Goal: Information Seeking & Learning: Learn about a topic

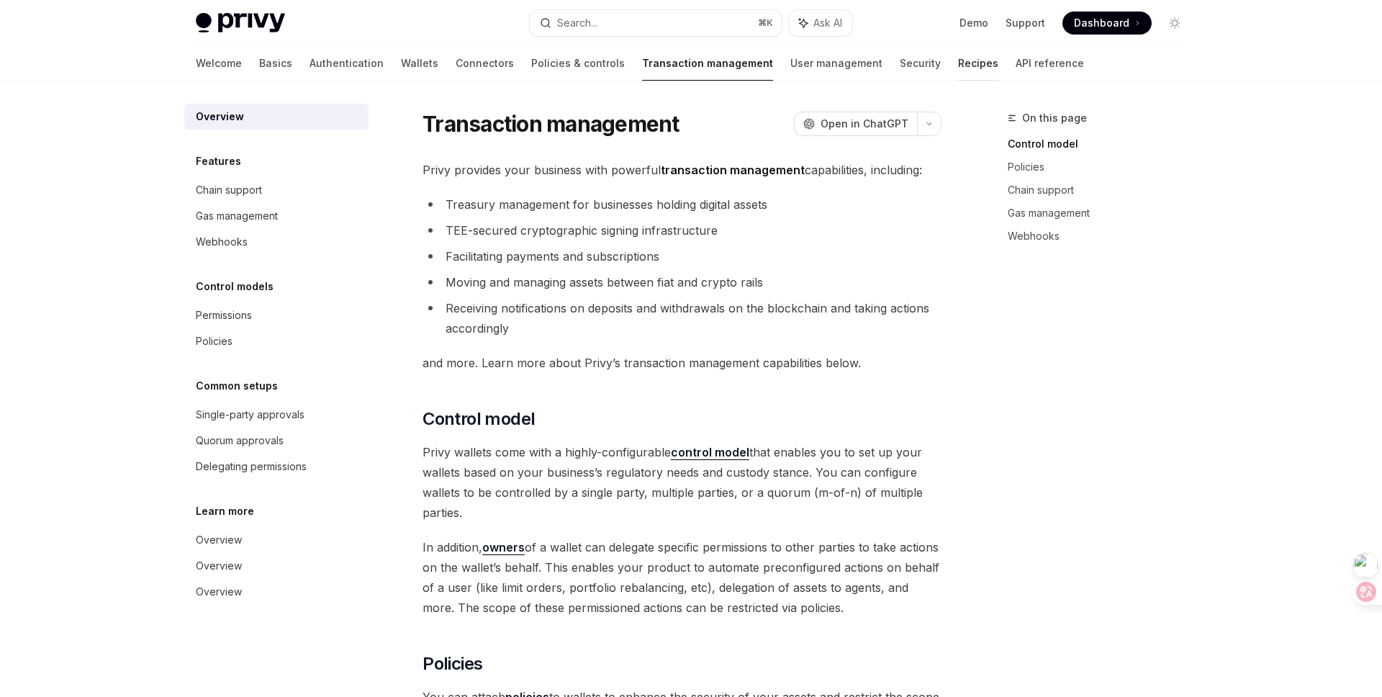
click at [958, 75] on link "Recipes" at bounding box center [978, 63] width 40 height 35
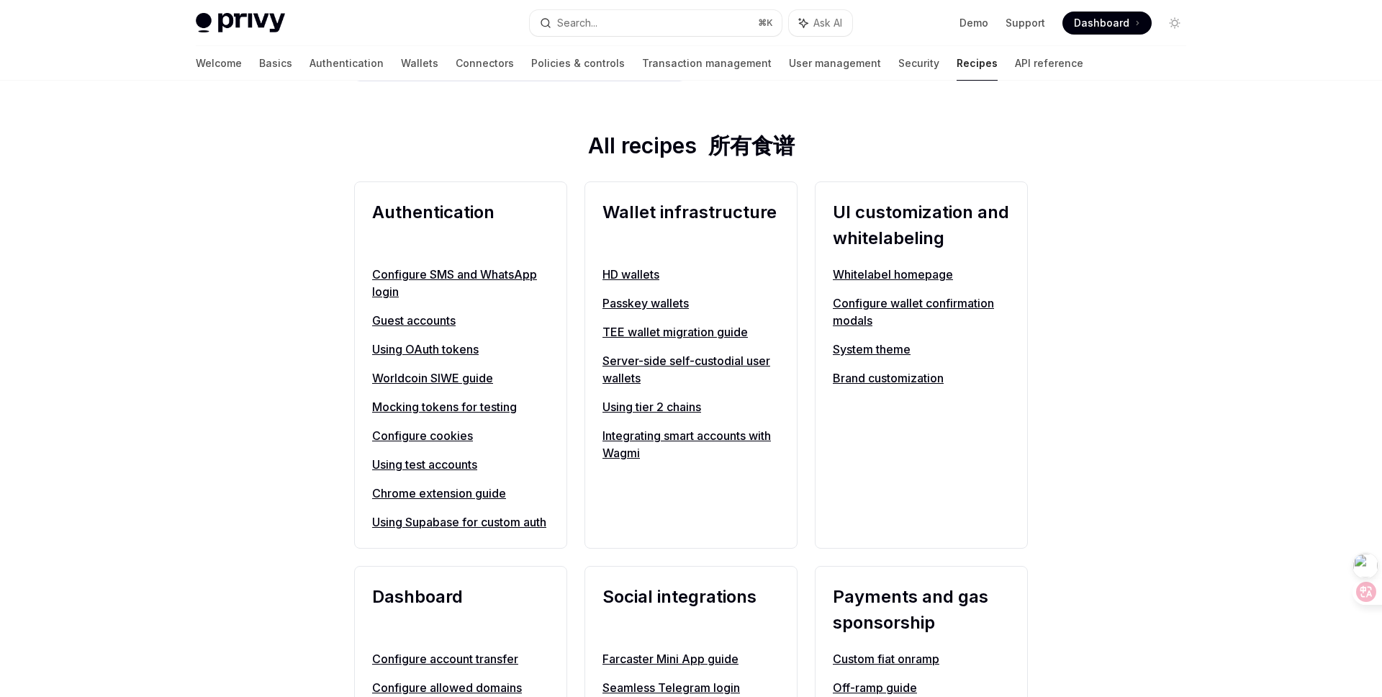
scroll to position [469, 0]
click at [683, 400] on link "Using tier 2 chains" at bounding box center [691, 405] width 177 height 17
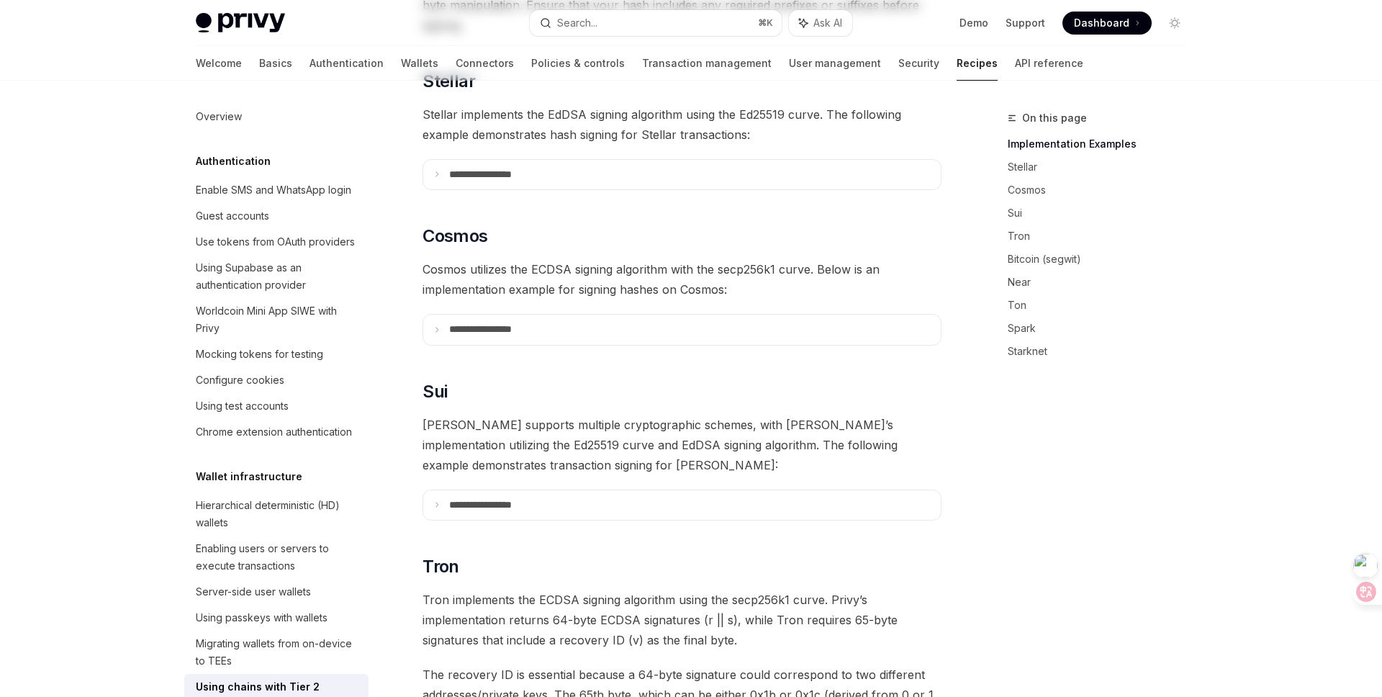
scroll to position [298, 0]
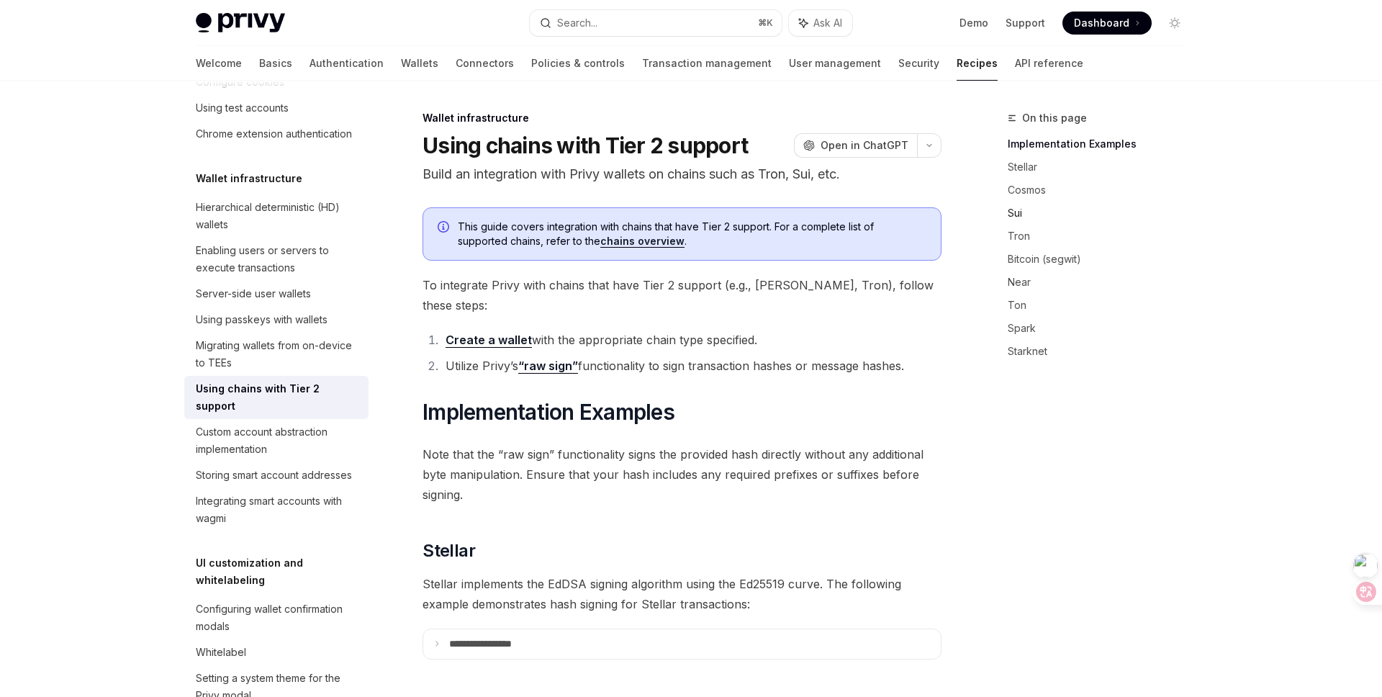
click at [1017, 220] on link "Sui" at bounding box center [1103, 213] width 190 height 23
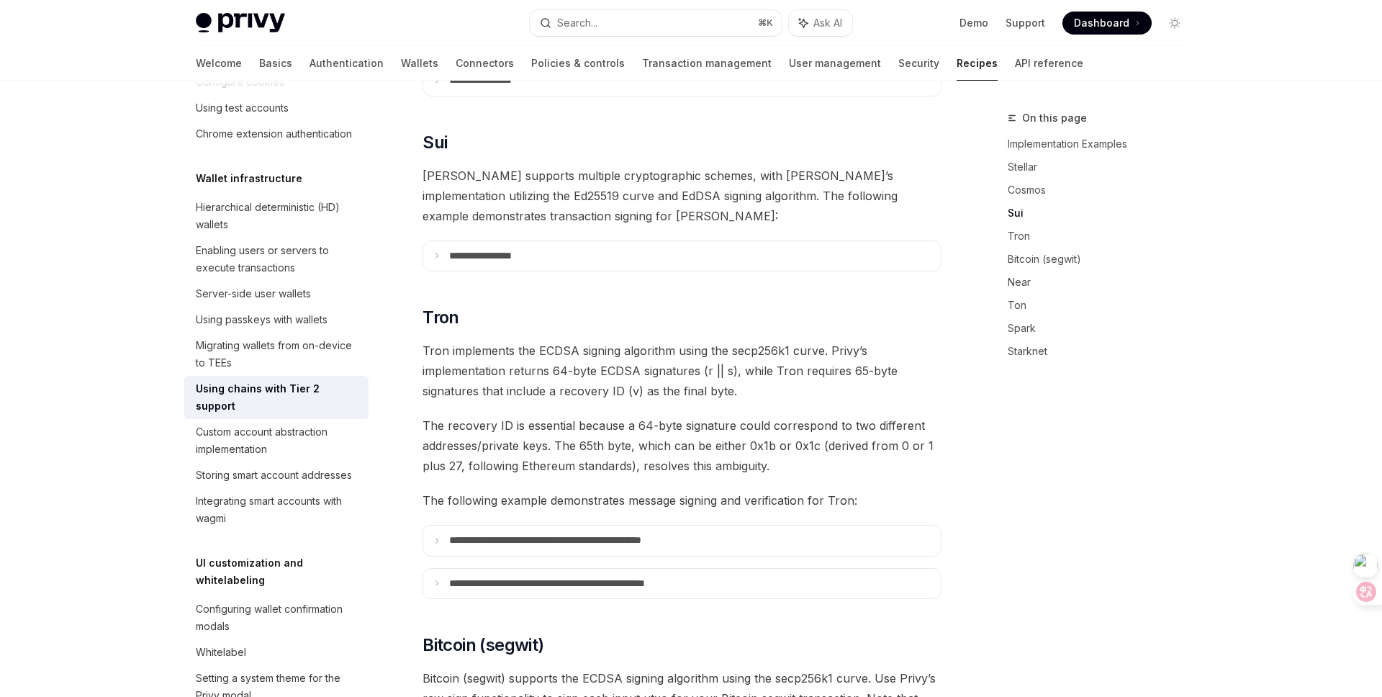
scroll to position [719, 0]
click at [540, 245] on summary "**********" at bounding box center [682, 255] width 518 height 30
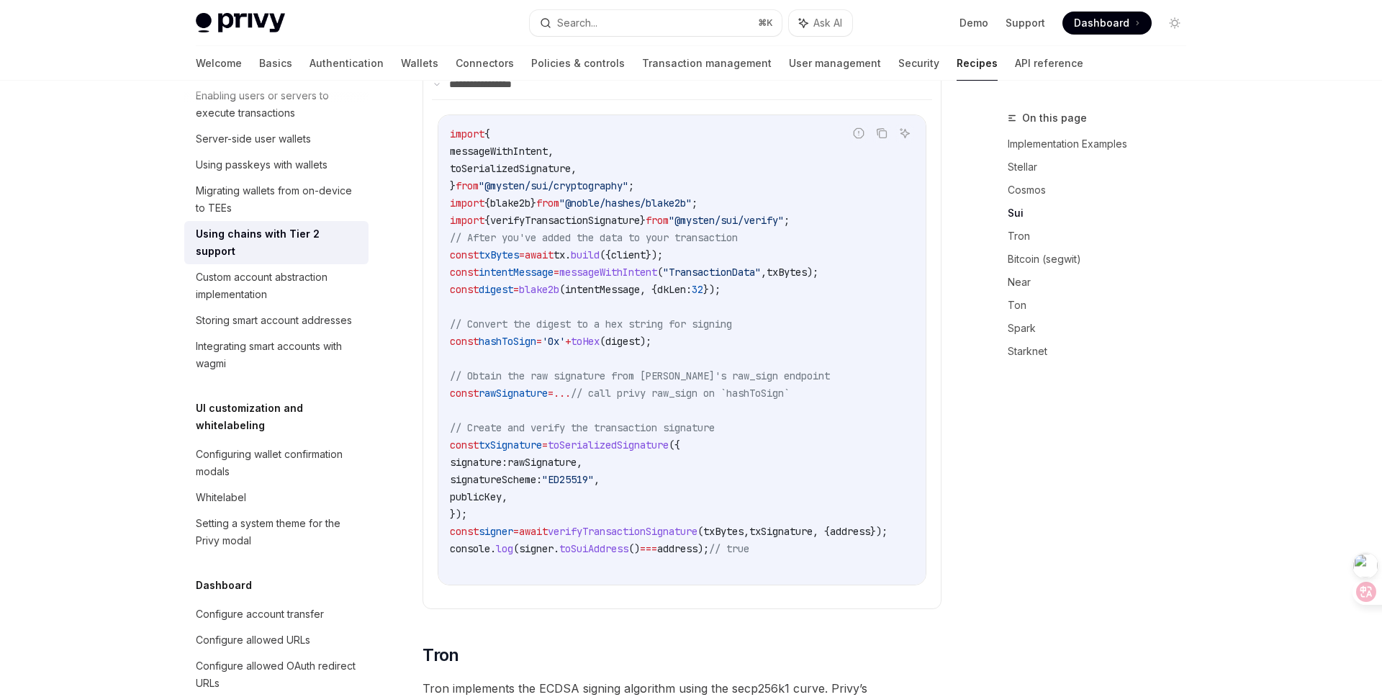
scroll to position [454, 0]
click at [246, 445] on div "Configuring wallet confirmation modals" at bounding box center [278, 462] width 164 height 35
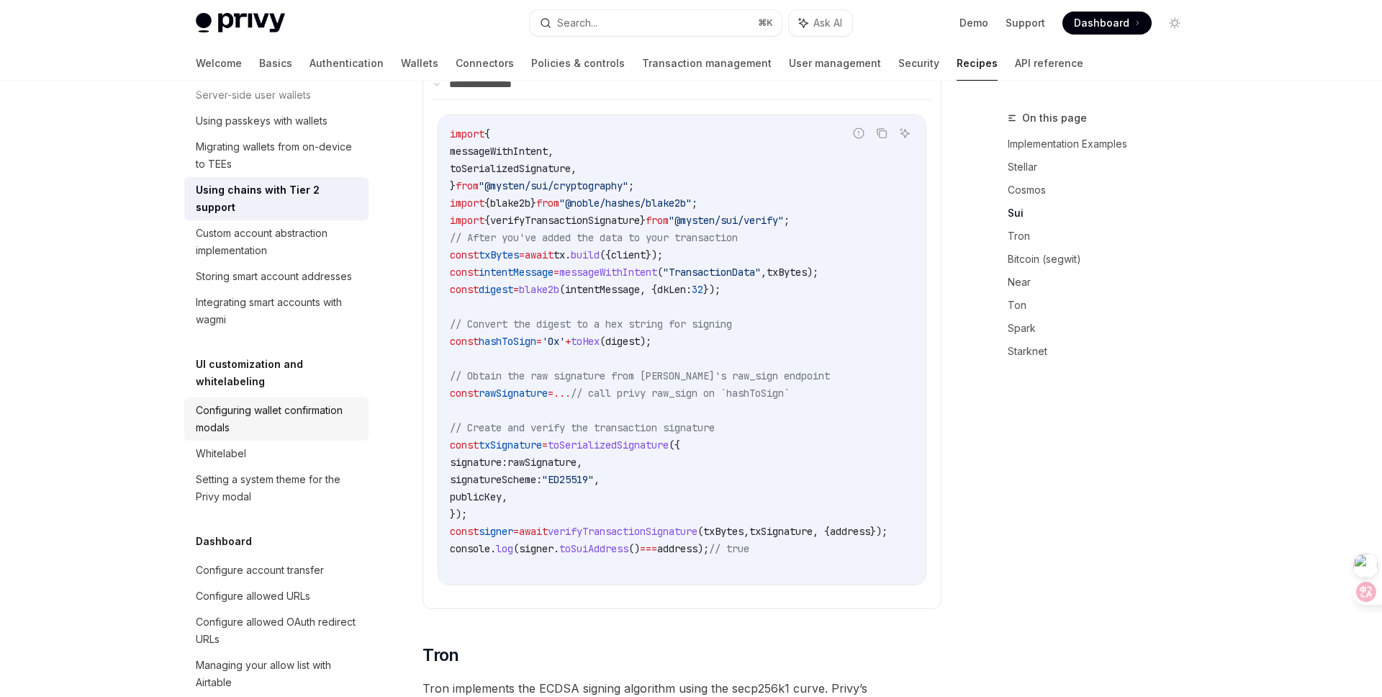
scroll to position [500, 0]
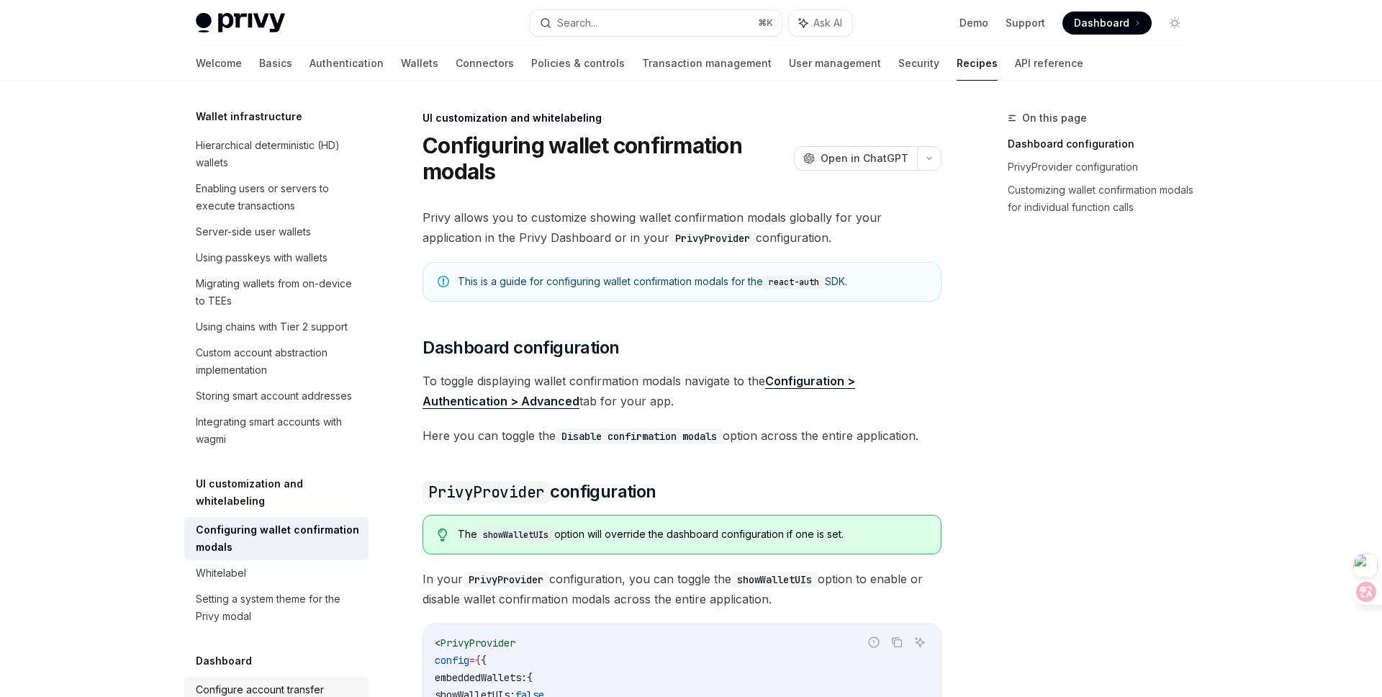
scroll to position [351, 0]
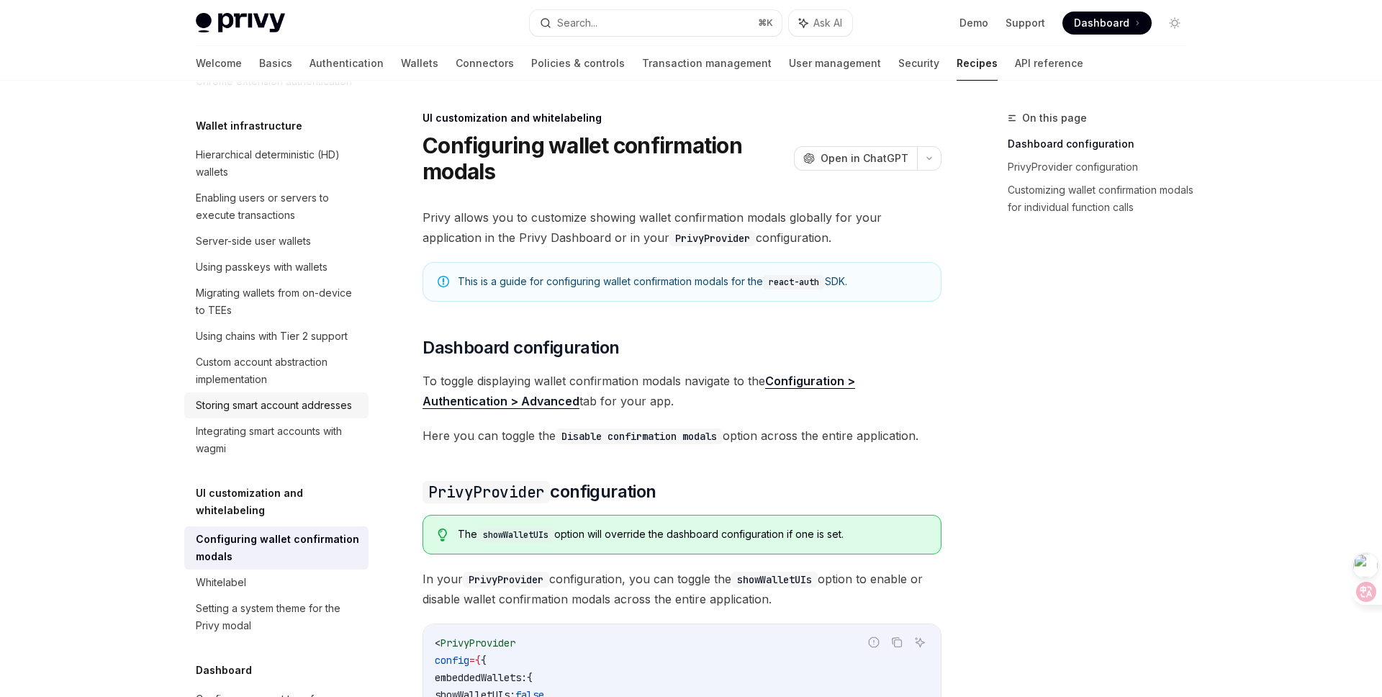
click at [330, 404] on div "Storing smart account addresses" at bounding box center [274, 405] width 156 height 17
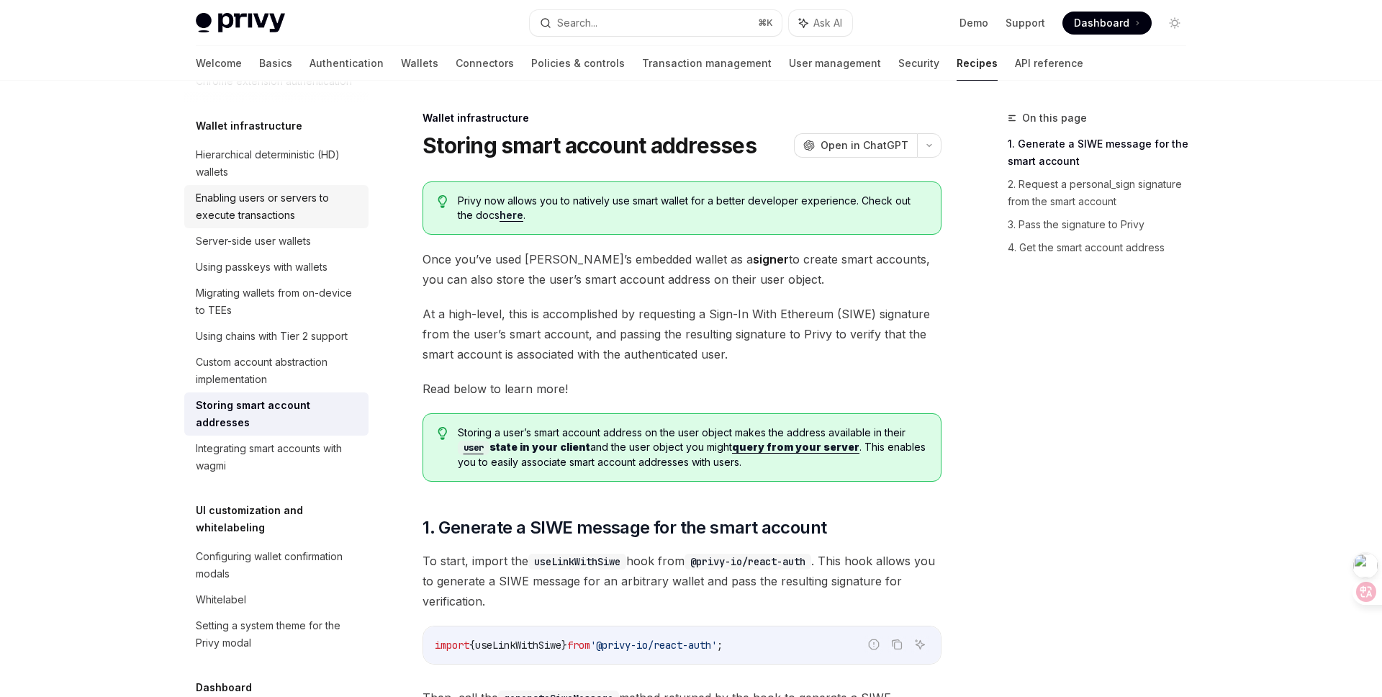
click at [297, 202] on div "Enabling users or servers to execute transactions" at bounding box center [278, 206] width 164 height 35
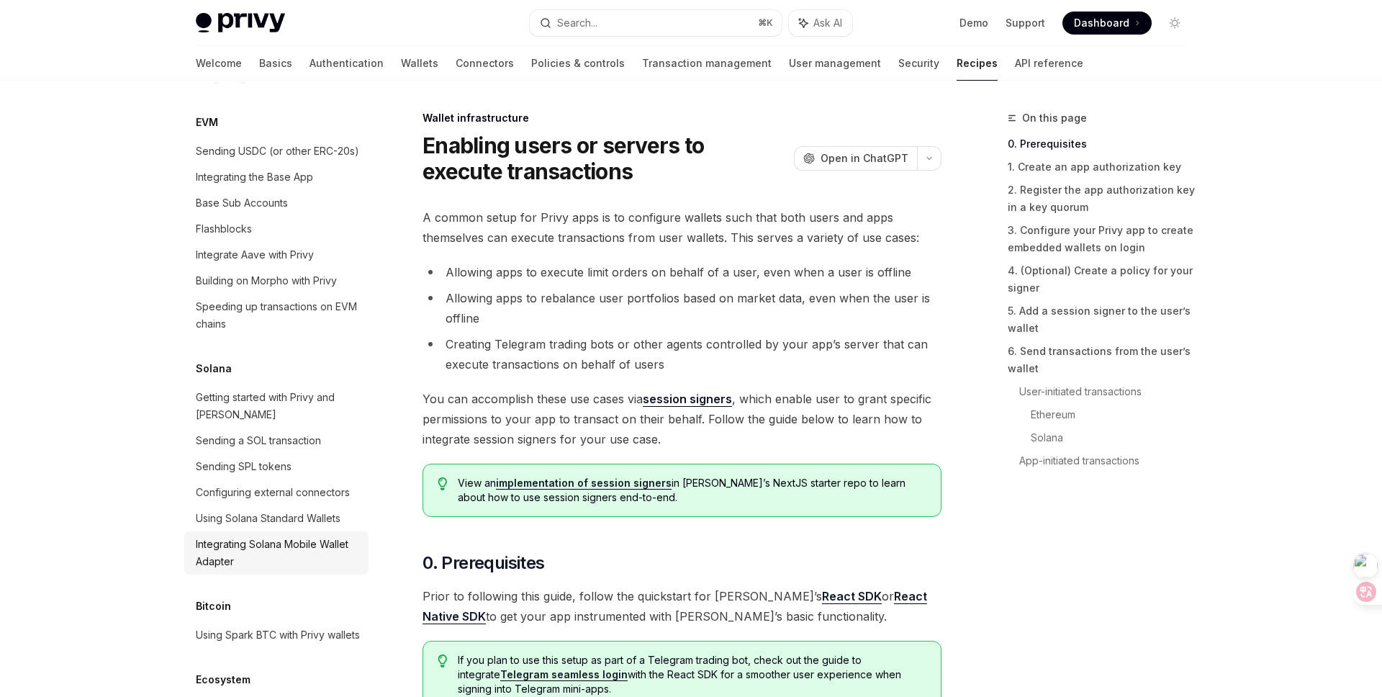
scroll to position [2075, 0]
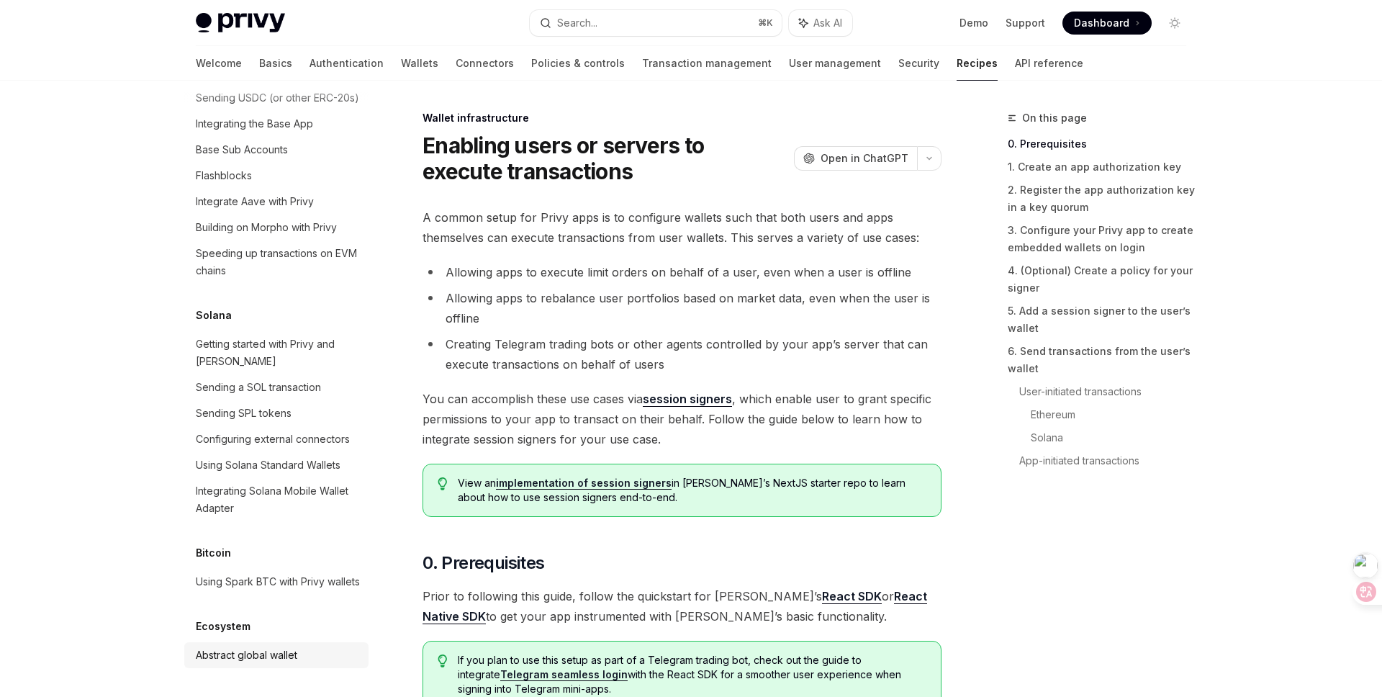
click at [238, 664] on link "Abstract global wallet" at bounding box center [276, 655] width 184 height 26
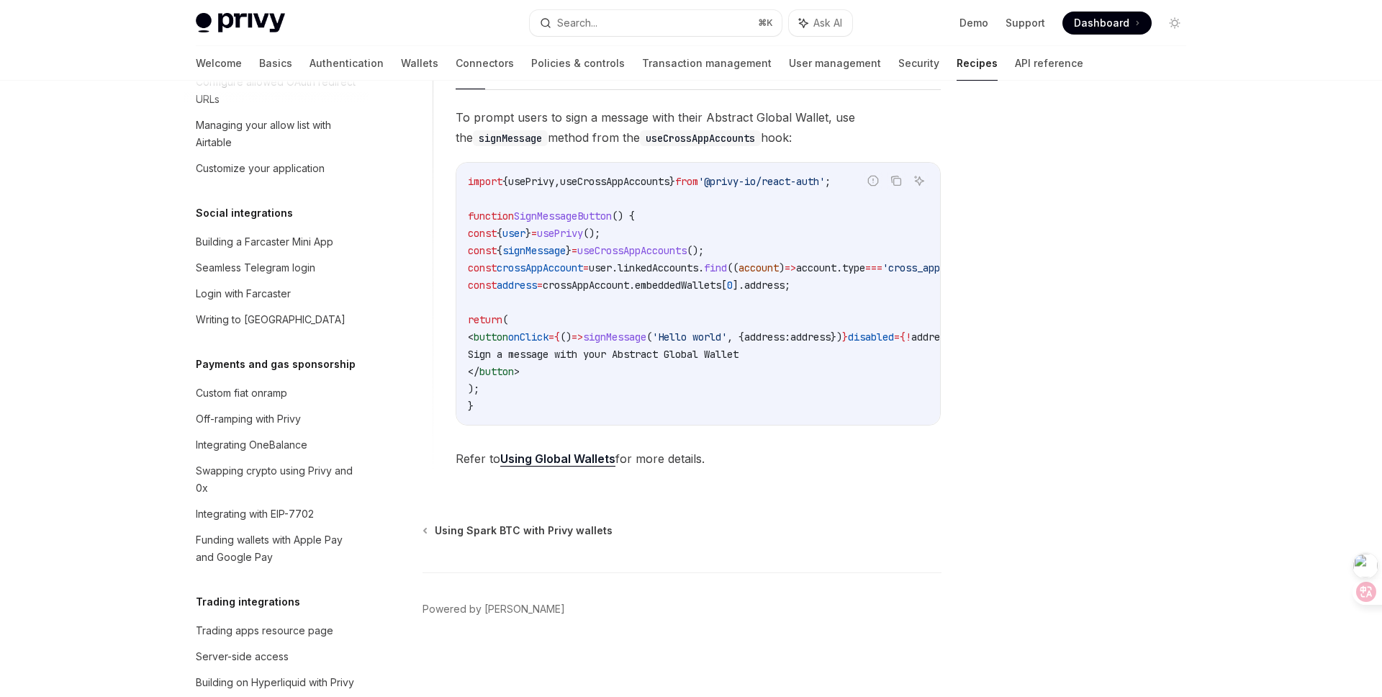
scroll to position [1018, 0]
click at [294, 464] on div "Swapping crypto using Privy and 0x" at bounding box center [278, 481] width 164 height 35
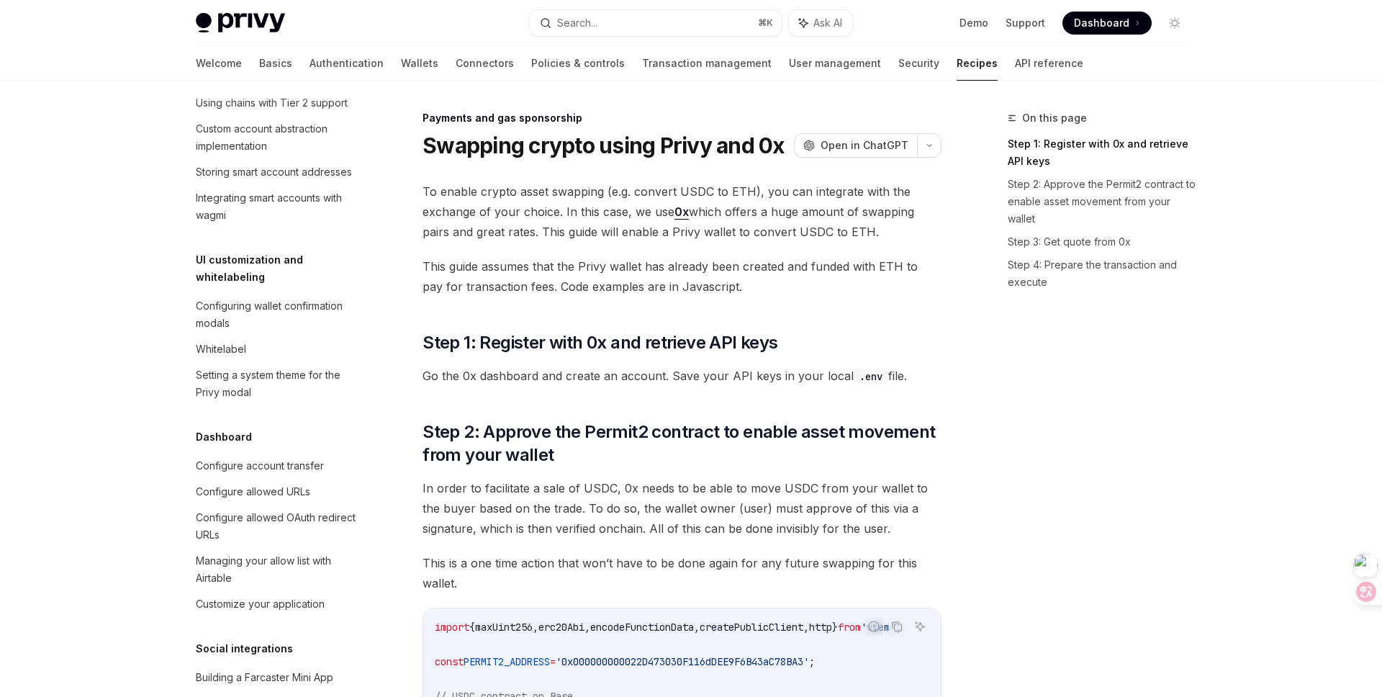
scroll to position [583, 0]
click at [642, 72] on link "Transaction management" at bounding box center [707, 63] width 130 height 35
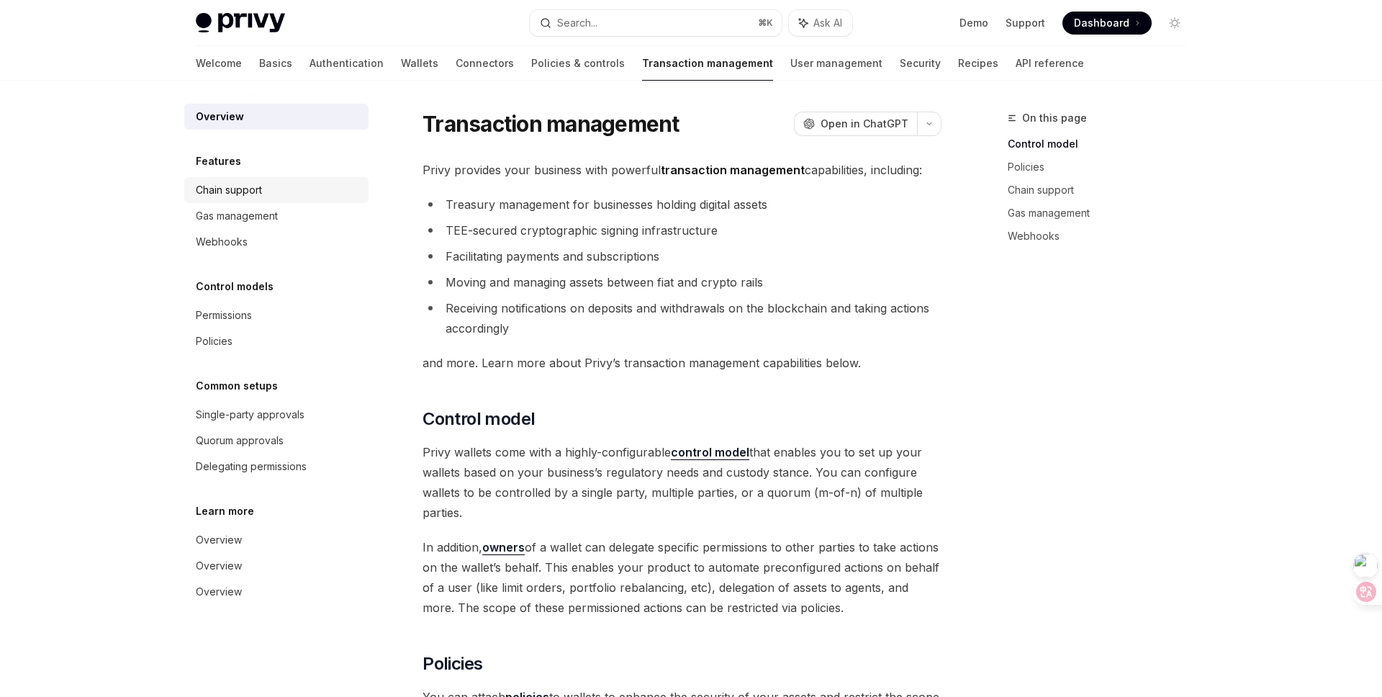
click at [246, 197] on div "Chain support" at bounding box center [229, 189] width 66 height 17
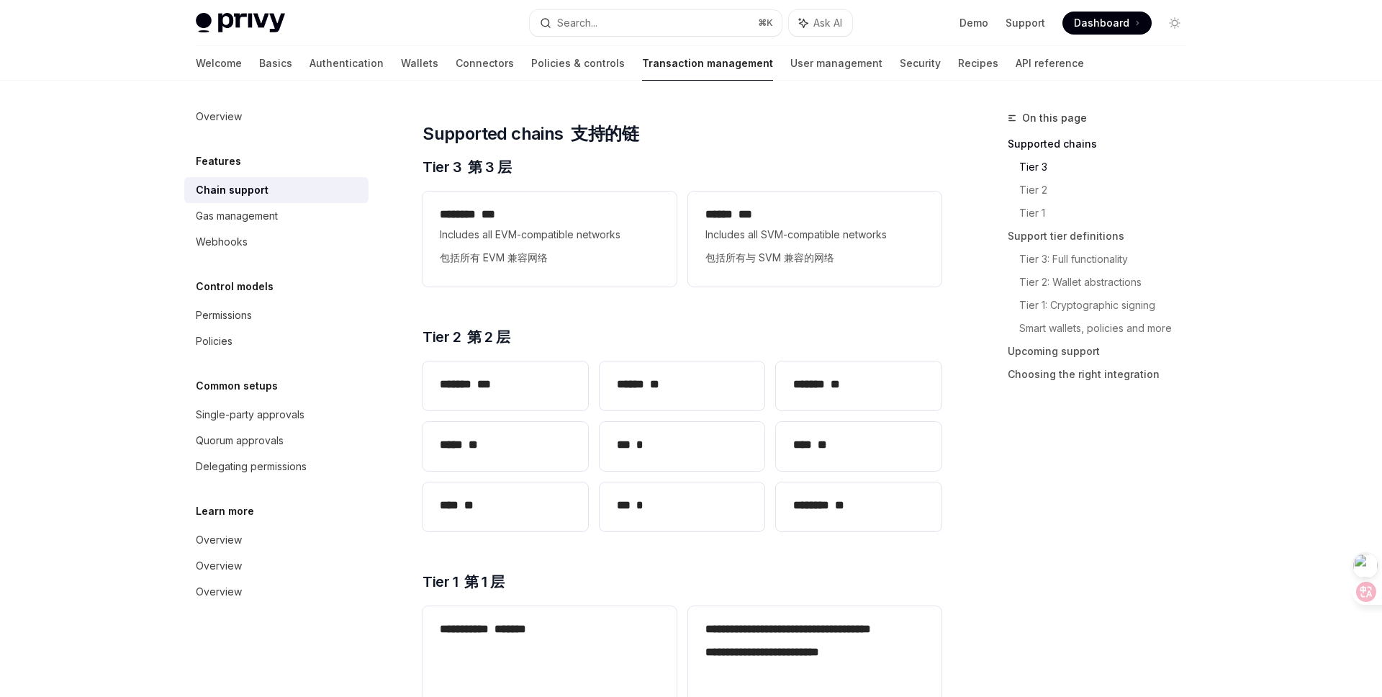
scroll to position [207, 0]
click at [213, 24] on img at bounding box center [240, 23] width 89 height 20
click at [670, 446] on h2 "*** *" at bounding box center [682, 444] width 131 height 17
type textarea "*"
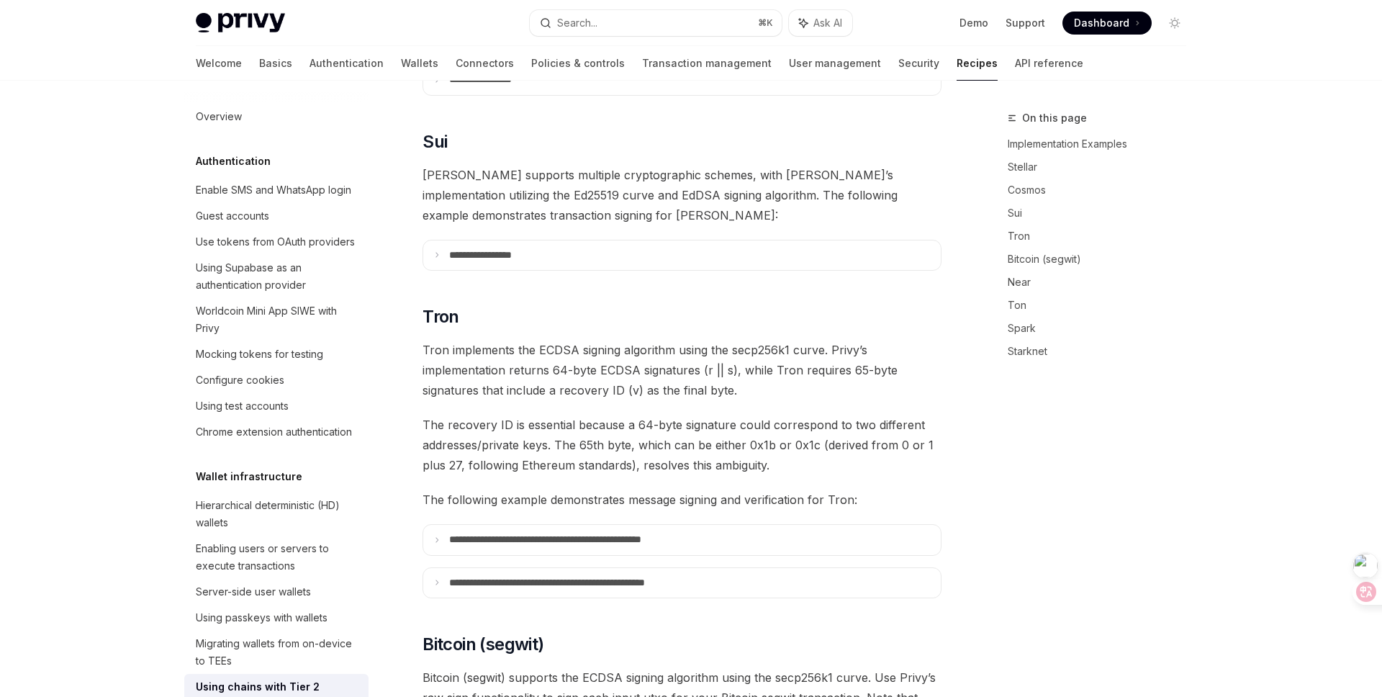
scroll to position [298, 0]
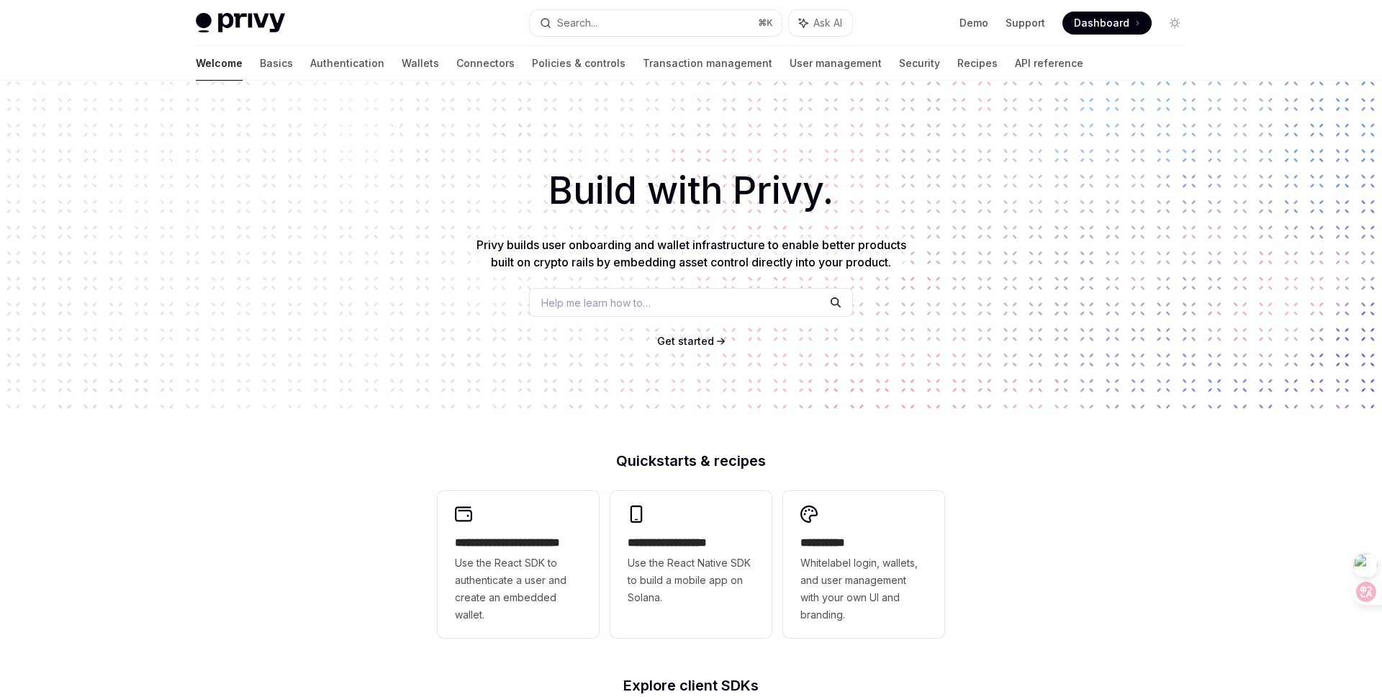
scroll to position [448, 0]
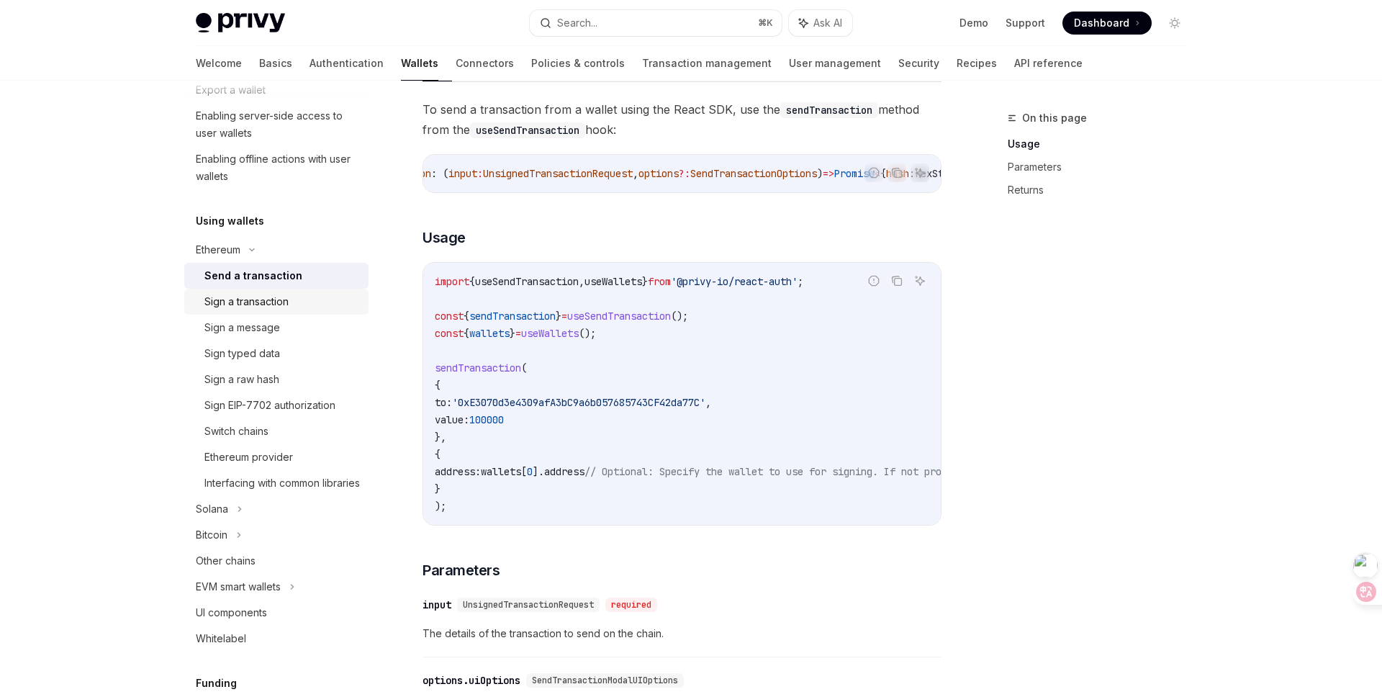
scroll to position [246, 0]
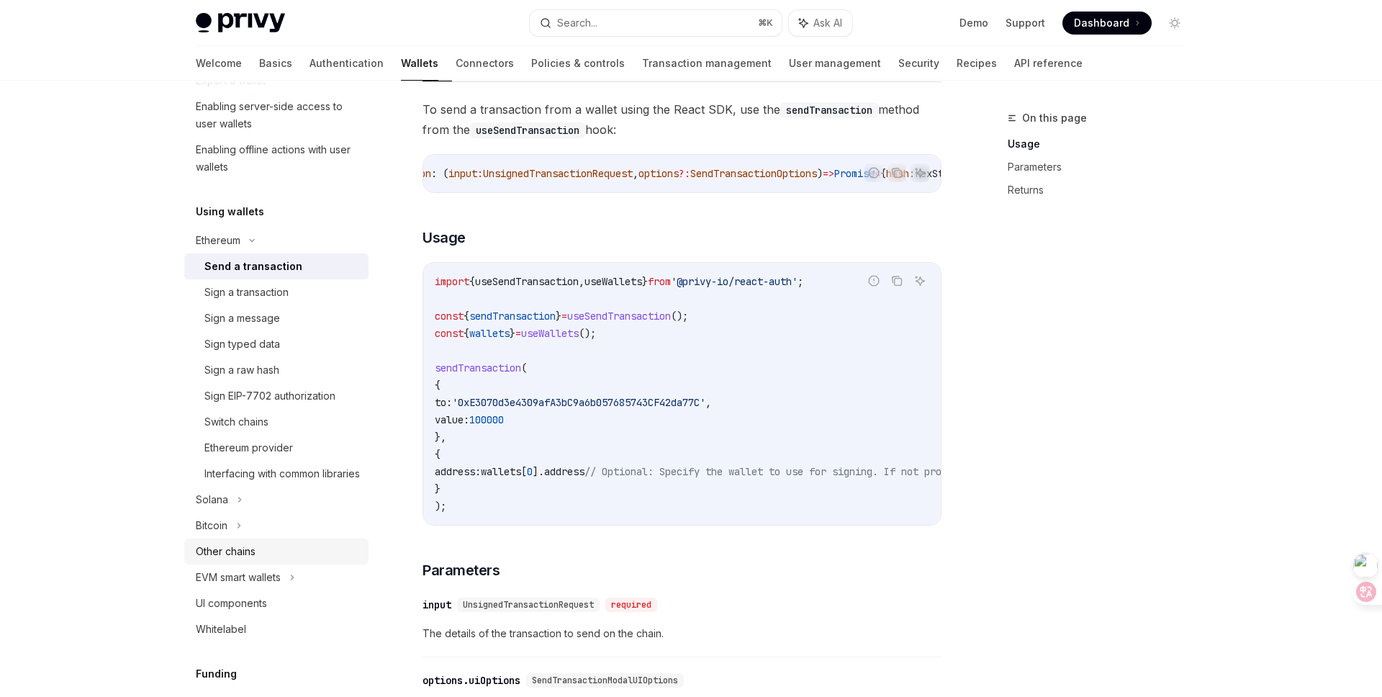
click at [253, 560] on div "Other chains" at bounding box center [226, 551] width 60 height 17
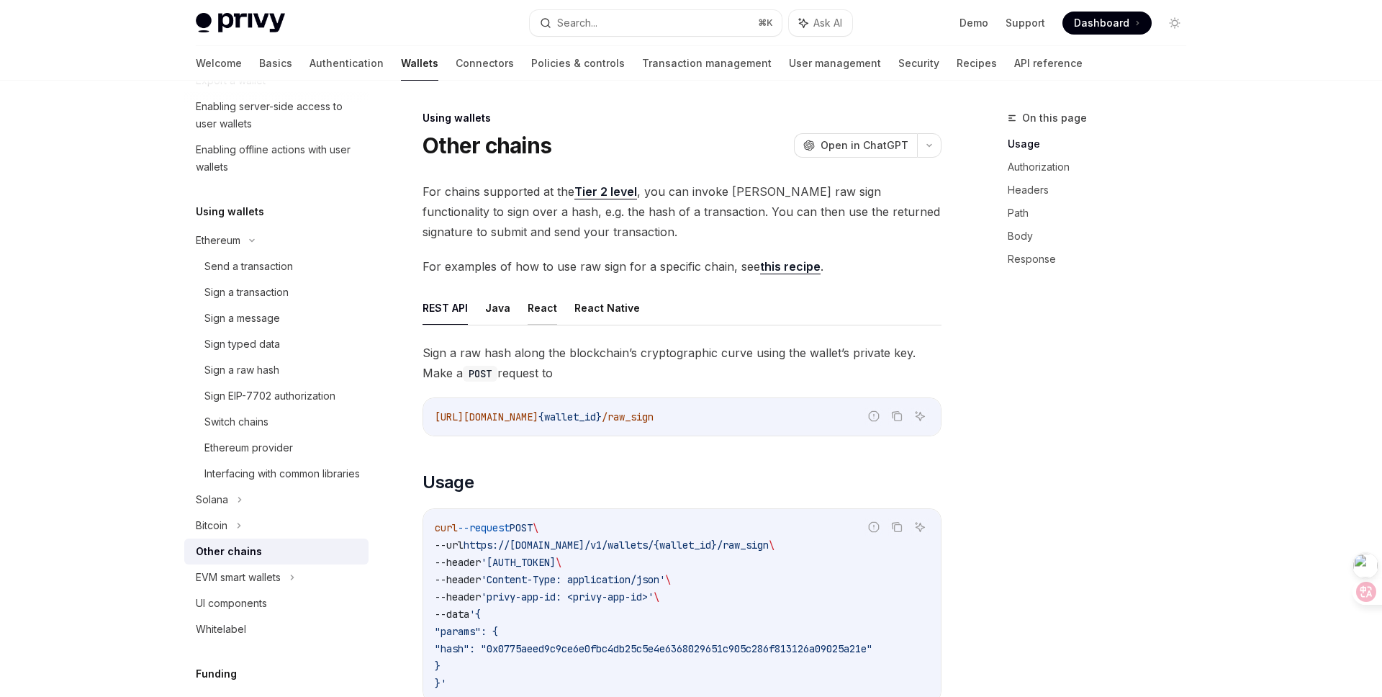
click at [541, 302] on button "React" at bounding box center [543, 308] width 30 height 34
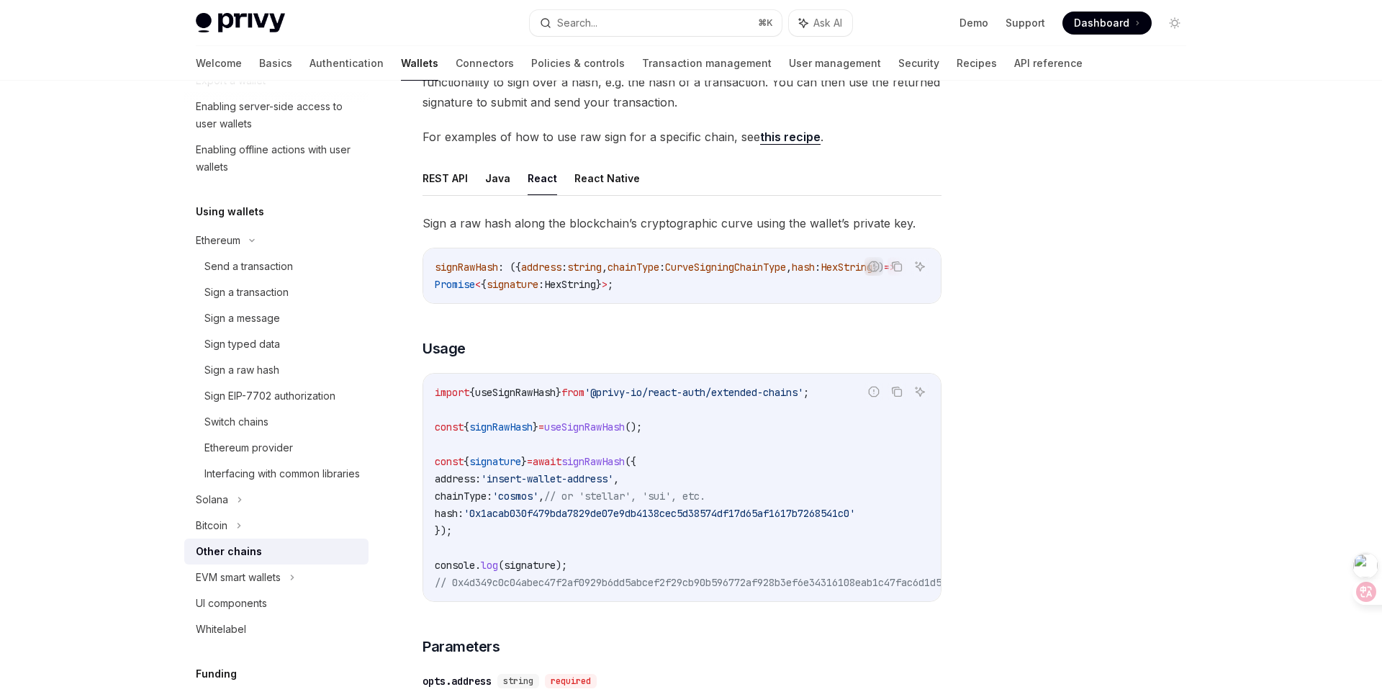
scroll to position [111, 0]
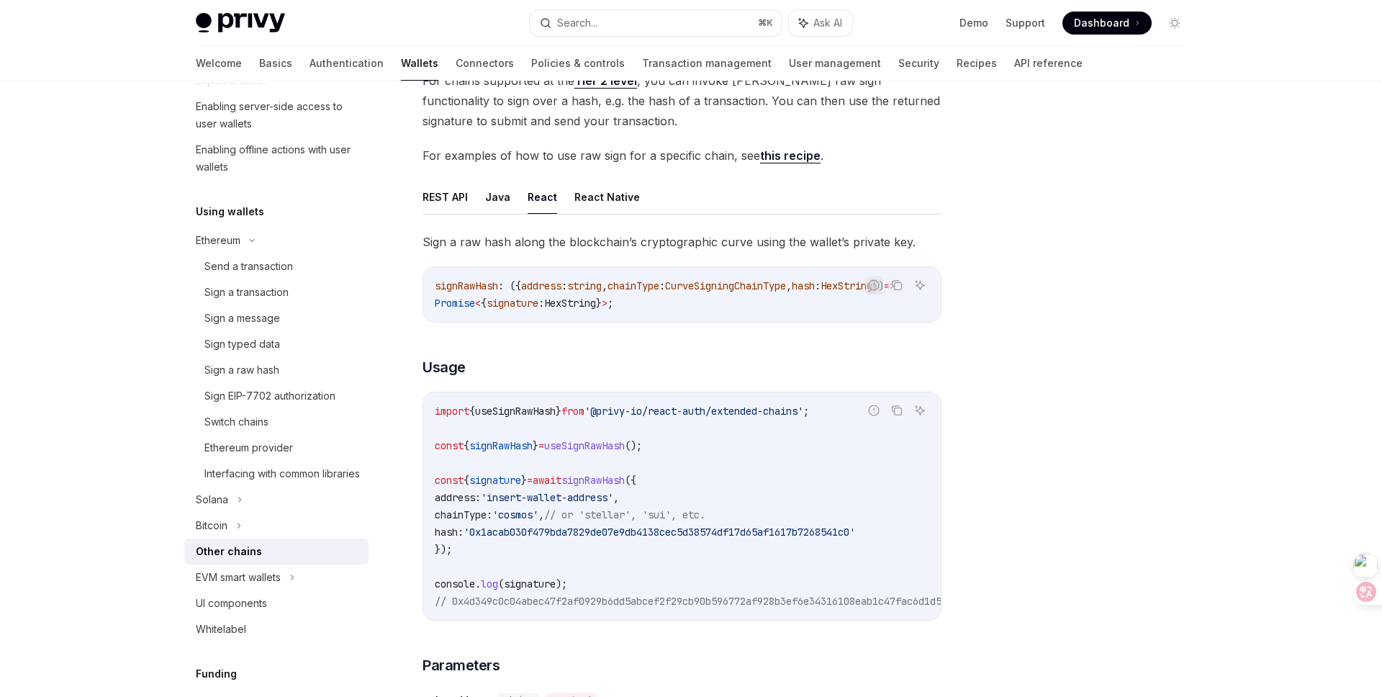
type textarea "*"
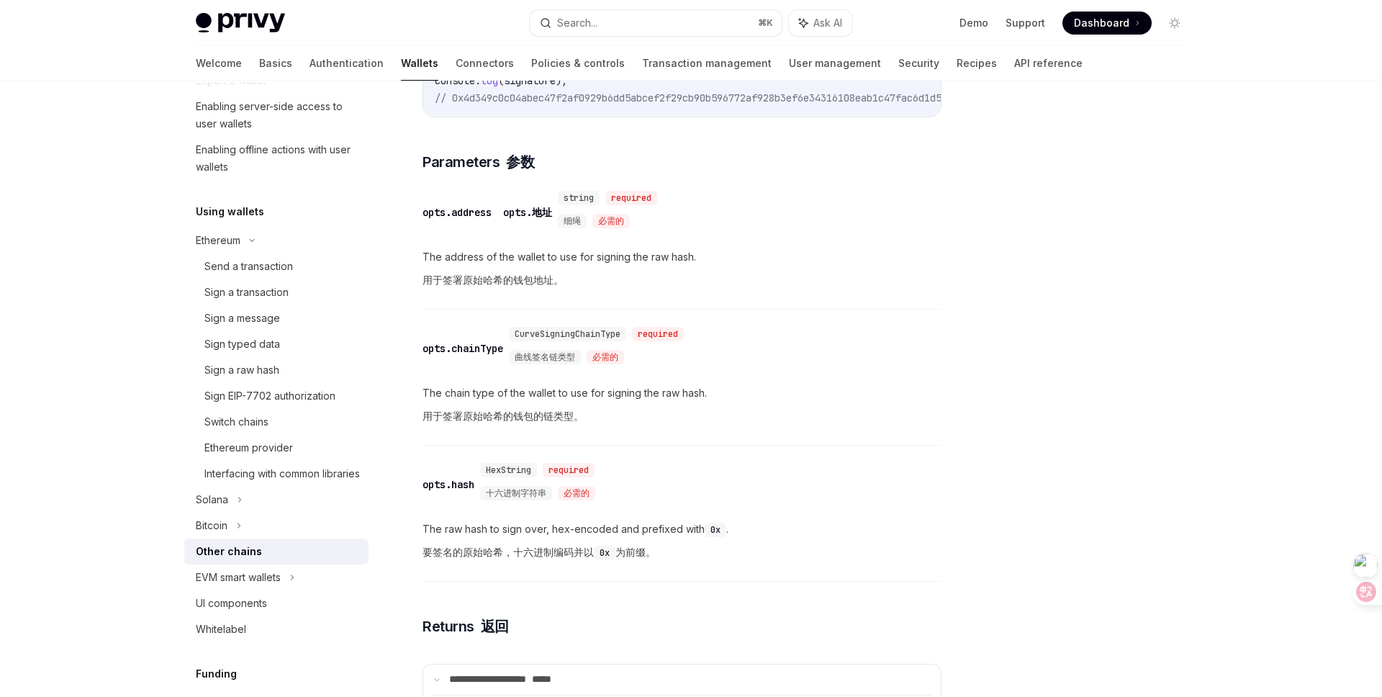
scroll to position [0, 0]
